Goal: Find contact information: Find contact information

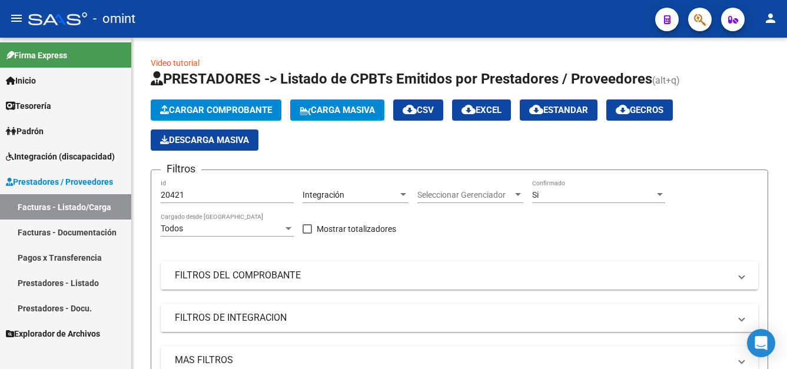
scroll to position [167, 0]
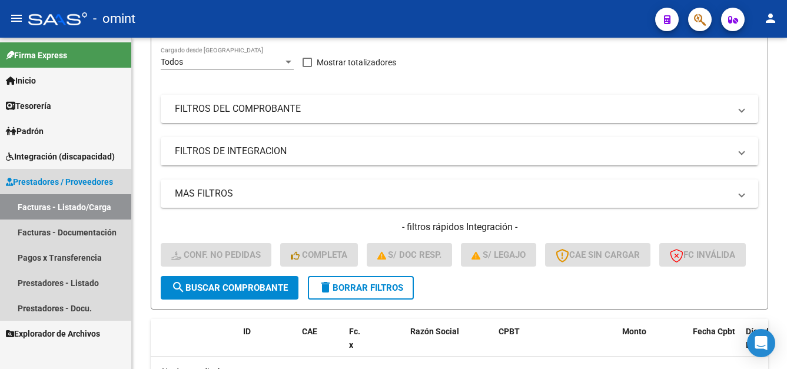
click at [64, 181] on span "Prestadores / Proveedores" at bounding box center [59, 181] width 107 height 13
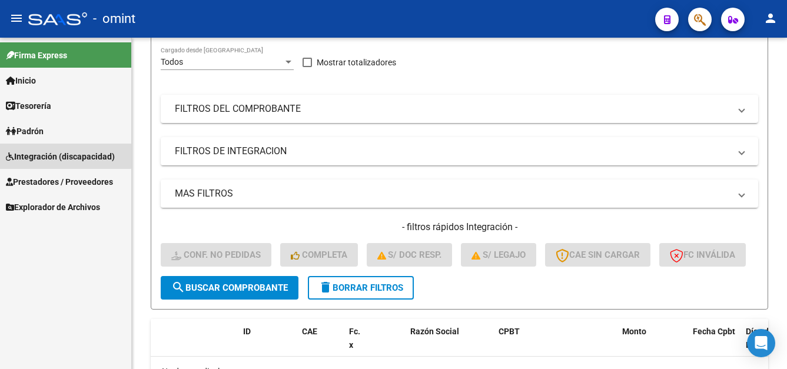
click at [65, 155] on span "Integración (discapacidad)" at bounding box center [60, 156] width 109 height 13
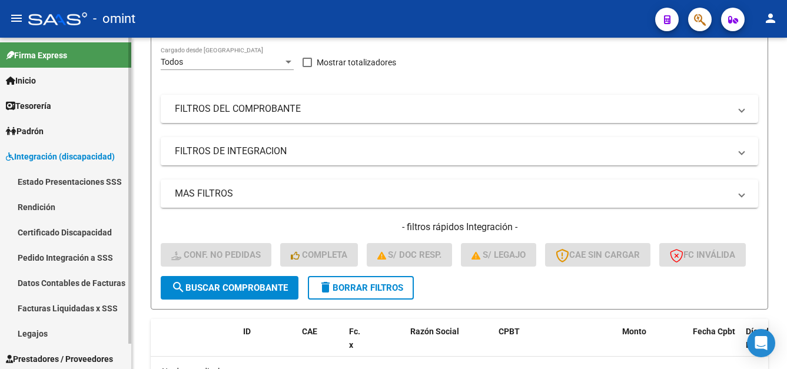
click at [42, 332] on link "Legajos" at bounding box center [65, 333] width 131 height 25
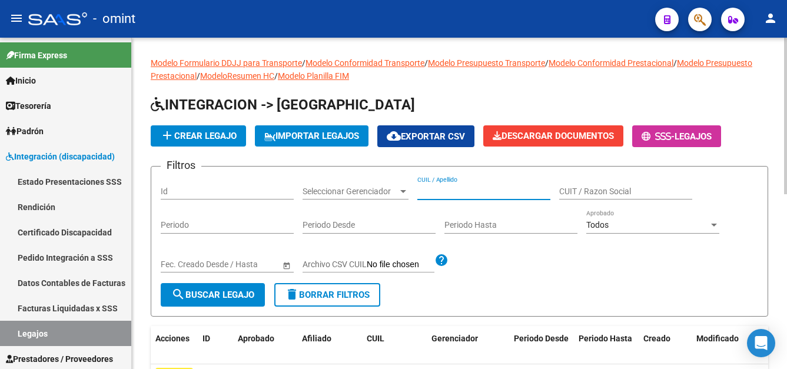
paste input "RAMIREZ LIAM SAMUEL"
type input "RAMIREZ LIAM SAMUEL"
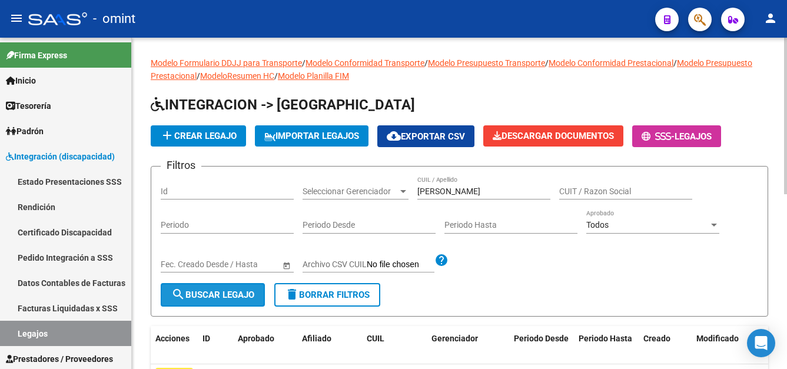
click at [222, 285] on button "search Buscar Legajo" at bounding box center [213, 295] width 104 height 24
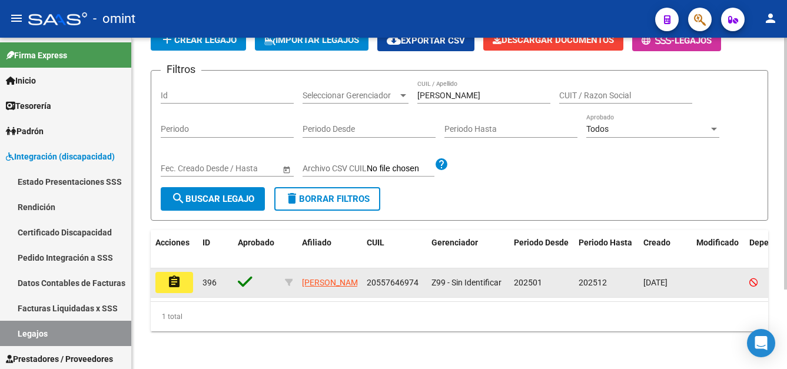
drag, startPoint x: 181, startPoint y: 270, endPoint x: 187, endPoint y: 268, distance: 6.0
click at [180, 275] on mat-icon "assignment" at bounding box center [174, 282] width 14 height 14
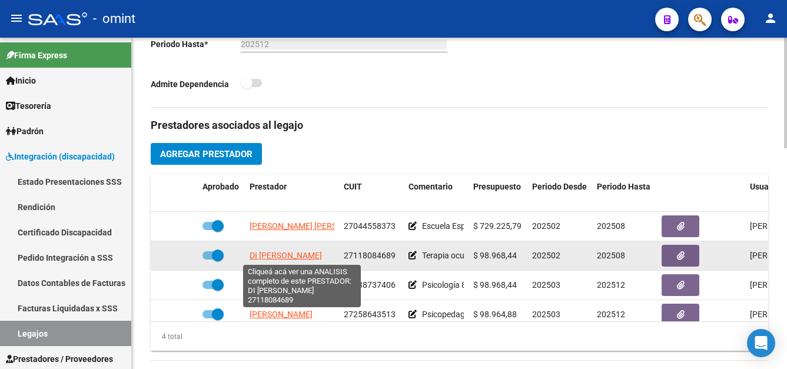
click at [322, 254] on span "DI SCIASCIO MIRTA SUSANA" at bounding box center [286, 255] width 72 height 9
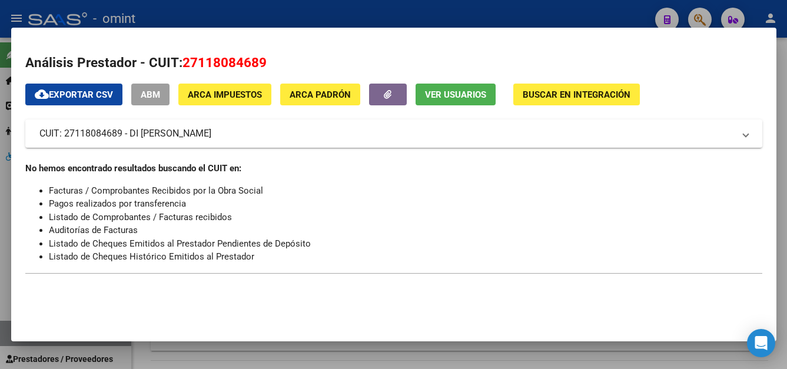
click at [458, 94] on span "Ver Usuarios" at bounding box center [455, 94] width 61 height 11
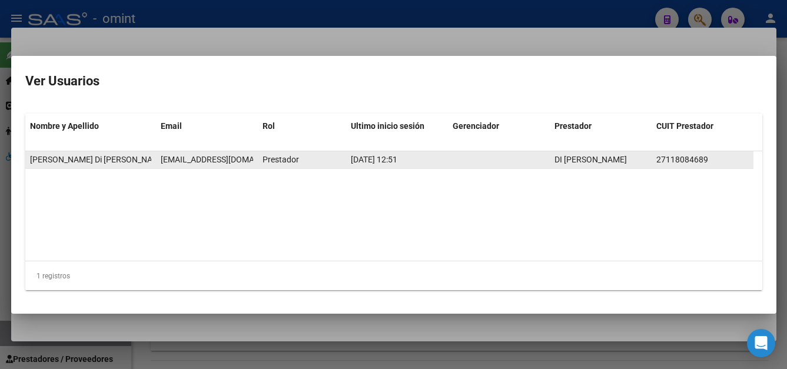
scroll to position [0, 9]
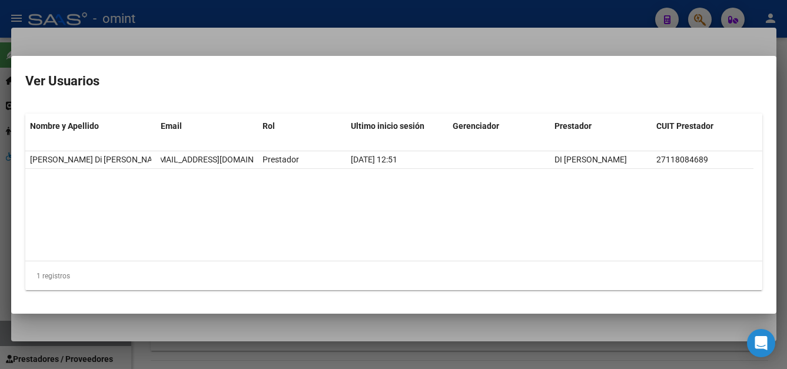
drag, startPoint x: 159, startPoint y: 160, endPoint x: 268, endPoint y: 171, distance: 109.4
click at [268, 171] on datatable-selection "Mirta Di Sciascio mirtadisciascio@gmail.com Prestador 02/09/2025 12:51 DI SCIAS…" at bounding box center [393, 166] width 737 height 11
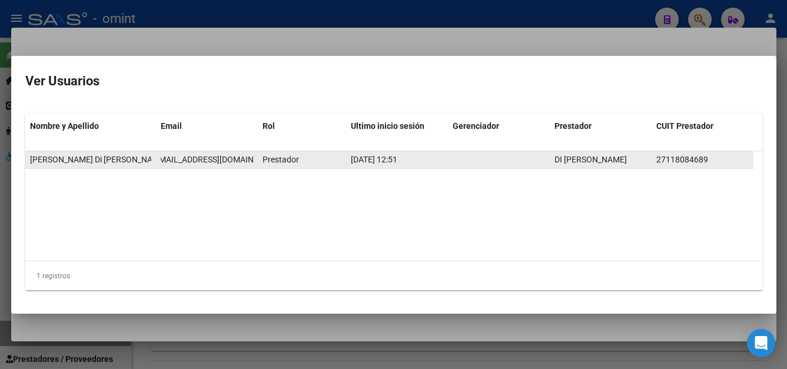
drag, startPoint x: 268, startPoint y: 171, endPoint x: 250, endPoint y: 163, distance: 19.2
click at [250, 163] on span "mirtadisciascio@gmail.com" at bounding box center [217, 159] width 131 height 9
drag, startPoint x: 181, startPoint y: 164, endPoint x: 135, endPoint y: 160, distance: 46.0
click at [135, 160] on div "Mirta Di Sciascio mirtadisciascio@gmail.com Prestador 02/09/2025 12:51 DI SCIAS…" at bounding box center [389, 160] width 728 height 18
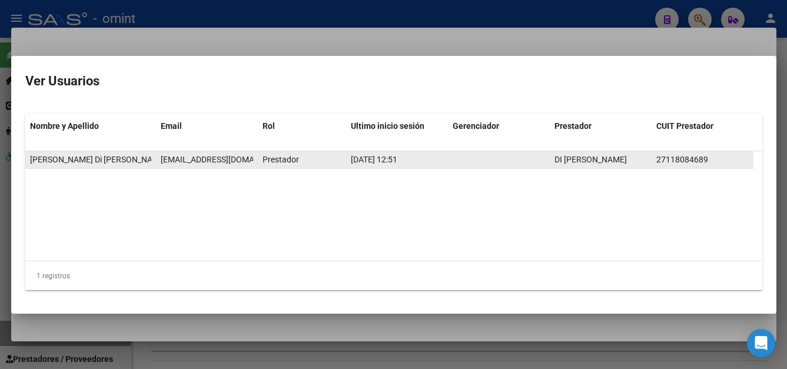
drag, startPoint x: 135, startPoint y: 160, endPoint x: 175, endPoint y: 163, distance: 40.7
click at [175, 163] on span "mirtadisciascio@gmail.com" at bounding box center [226, 159] width 131 height 9
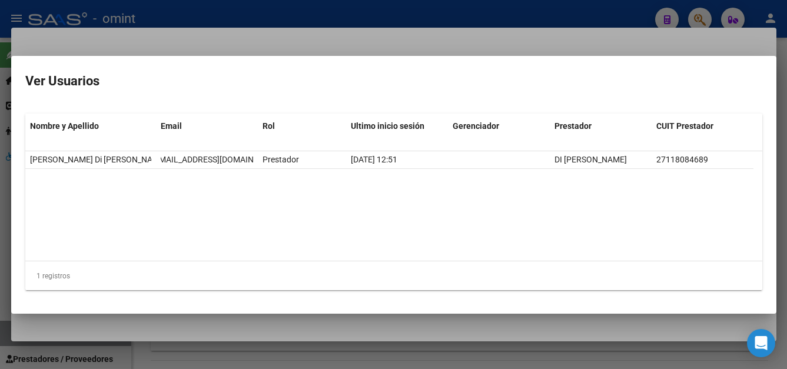
drag, startPoint x: 158, startPoint y: 160, endPoint x: 258, endPoint y: 170, distance: 100.5
click at [258, 170] on datatable-selection "Mirta Di Sciascio mirtadisciascio@gmail.com Prestador 02/09/2025 12:51 DI SCIAS…" at bounding box center [393, 166] width 737 height 11
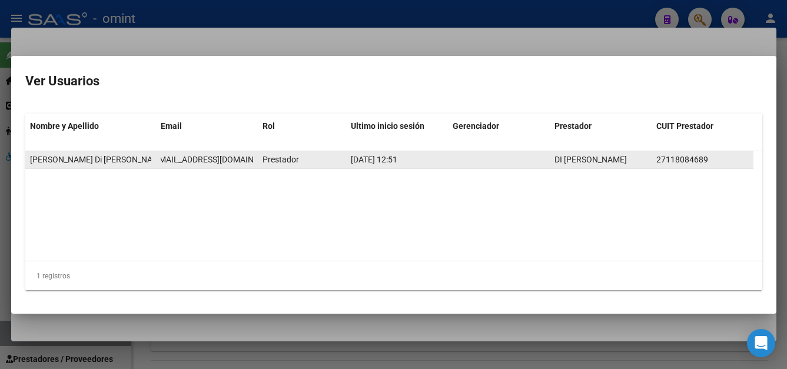
drag, startPoint x: 258, startPoint y: 170, endPoint x: 238, endPoint y: 162, distance: 21.2
click at [238, 162] on span "mirtadisciascio@gmail.com" at bounding box center [217, 159] width 131 height 9
drag, startPoint x: 251, startPoint y: 162, endPoint x: 148, endPoint y: 161, distance: 103.6
click at [148, 161] on div "Mirta Di Sciascio mirtadisciascio@gmail.com Prestador 02/09/2025 12:51 DI SCIAS…" at bounding box center [389, 160] width 728 height 18
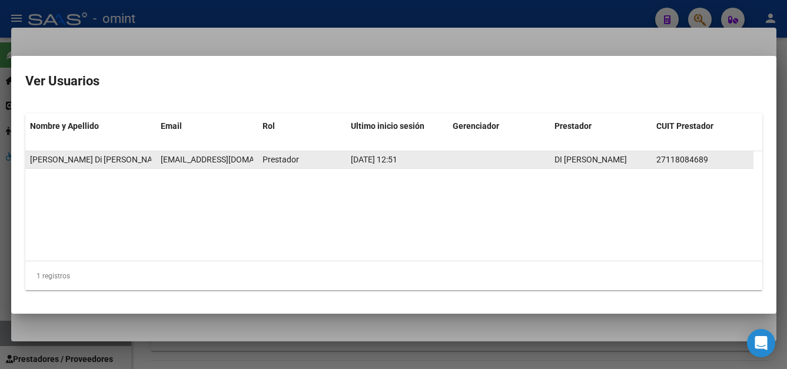
drag, startPoint x: 148, startPoint y: 161, endPoint x: 186, endPoint y: 157, distance: 38.4
copy div "mirtadisciascio@gmail.com"
click at [199, 160] on span "mirtadisciascio@gmail.com" at bounding box center [226, 159] width 131 height 9
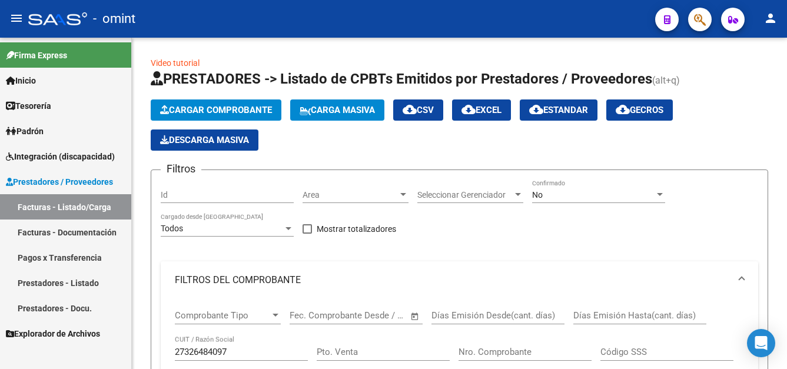
scroll to position [466, 0]
